Goal: Task Accomplishment & Management: Manage account settings

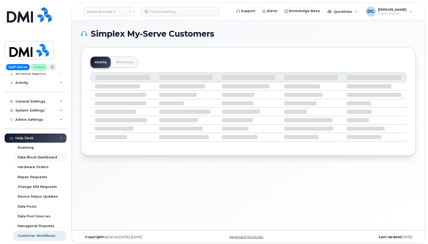
scroll to position [38, 0]
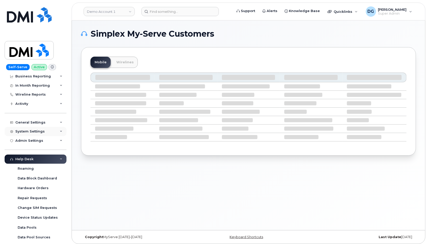
click at [43, 131] on div "System Settings" at bounding box center [36, 131] width 62 height 9
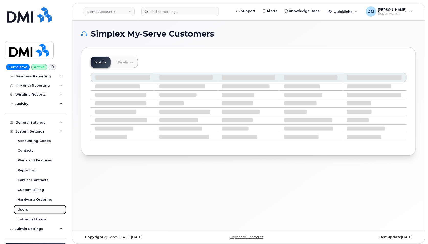
click at [26, 211] on div "Users" at bounding box center [23, 209] width 10 height 5
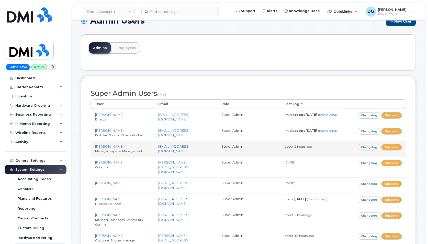
scroll to position [382, 0]
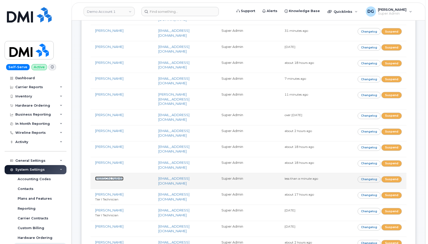
click at [109, 176] on link "[PERSON_NAME]" at bounding box center [109, 178] width 28 height 4
